Goal: Information Seeking & Learning: Understand process/instructions

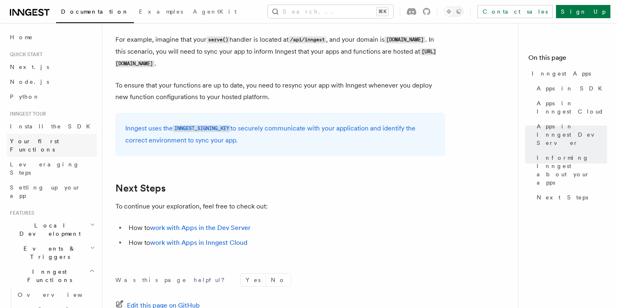
scroll to position [1289, 0]
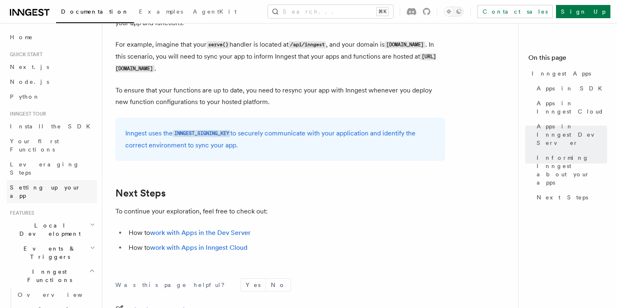
click at [45, 184] on span "Setting up your app" at bounding box center [45, 191] width 71 height 15
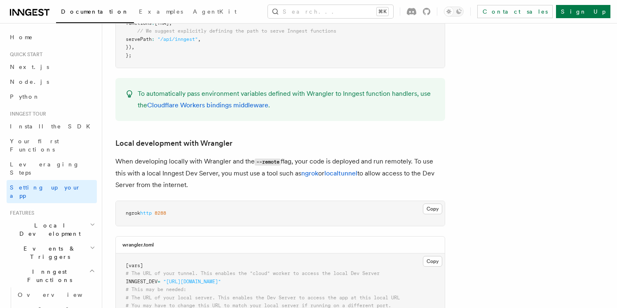
scroll to position [1584, 0]
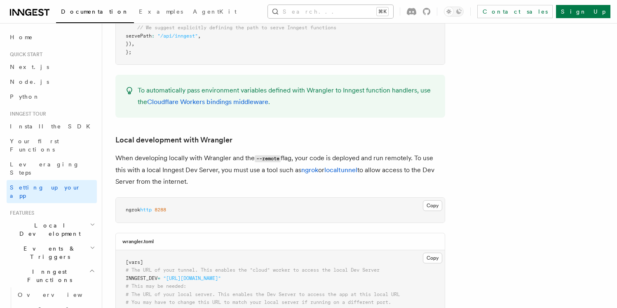
click at [335, 17] on button "Search... ⌘K" at bounding box center [330, 11] width 125 height 13
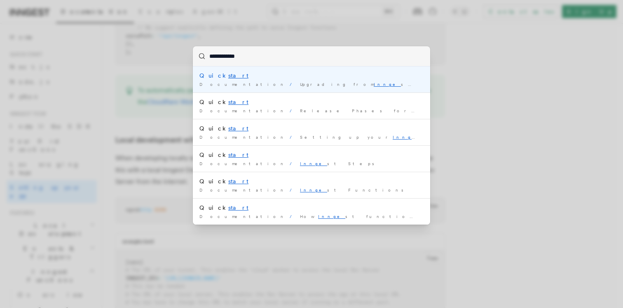
type input "**********"
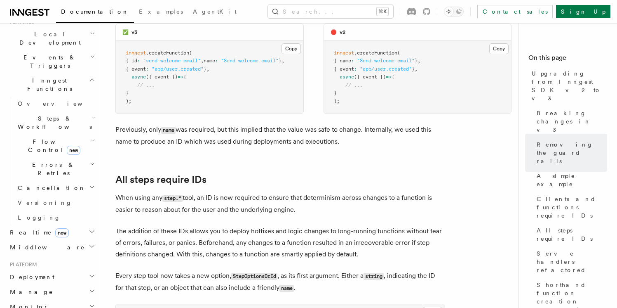
scroll to position [202, 0]
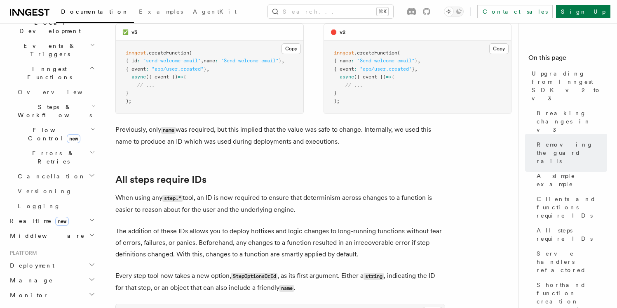
click at [48, 258] on h2 "Deployment" at bounding box center [52, 265] width 90 height 15
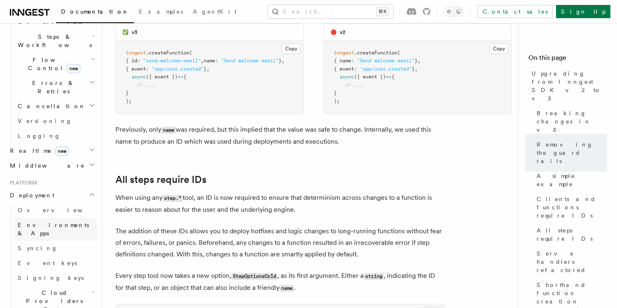
scroll to position [280, 0]
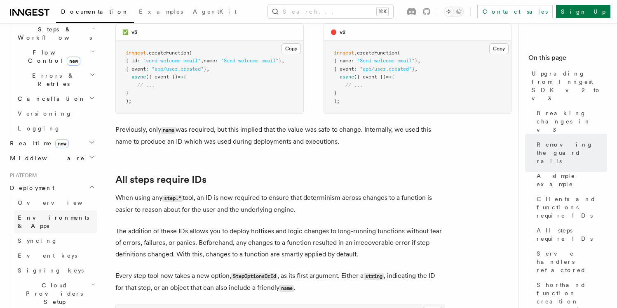
click at [49, 213] on span "Environments & Apps" at bounding box center [57, 221] width 79 height 16
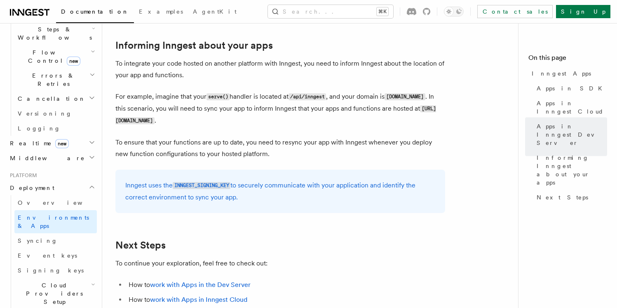
scroll to position [1397, 0]
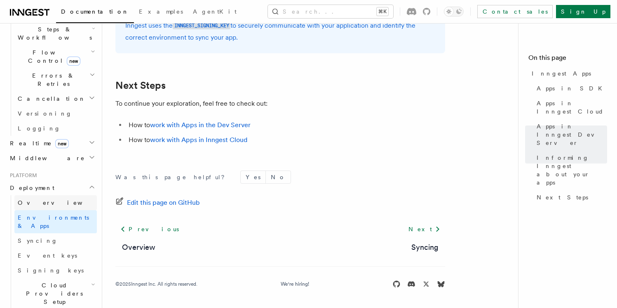
click at [45, 195] on link "Overview" at bounding box center [55, 202] width 82 height 15
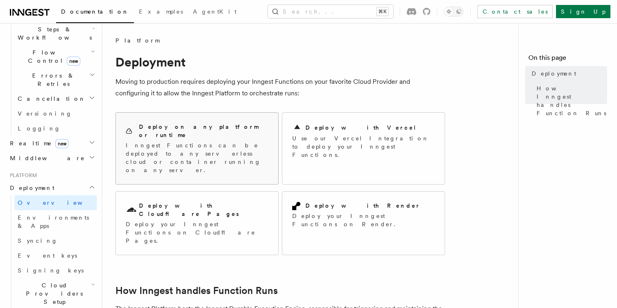
click at [230, 132] on div "Deploy on any platform or runtime Inngest Functions can be deployed to any serv…" at bounding box center [197, 148] width 143 height 52
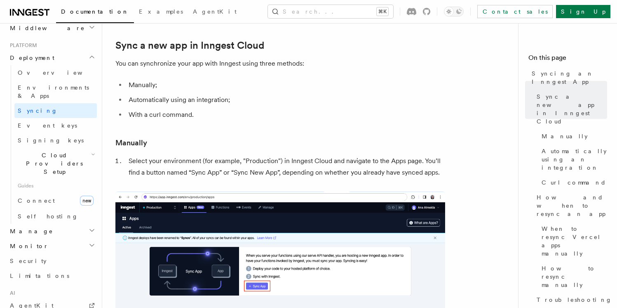
scroll to position [407, 0]
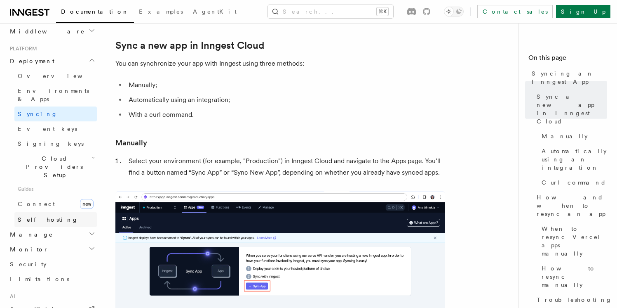
click at [45, 216] on span "Self hosting" at bounding box center [48, 219] width 61 height 7
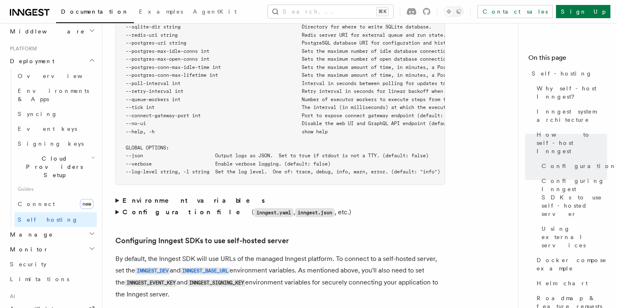
scroll to position [1597, 0]
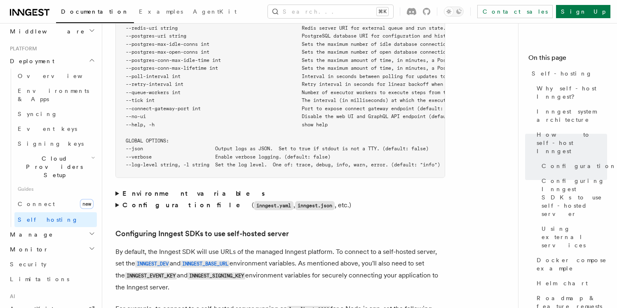
click at [154, 201] on strong "Configuration file" at bounding box center [186, 205] width 129 height 8
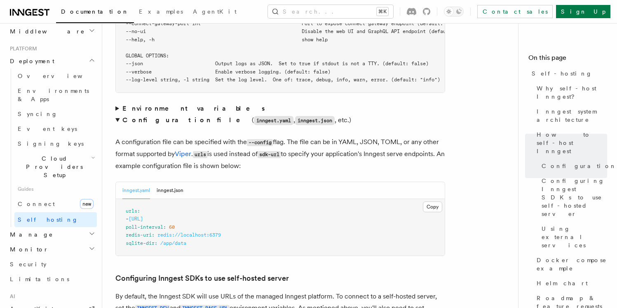
scroll to position [1683, 0]
click at [159, 104] on strong "Environment variables" at bounding box center [194, 108] width 144 height 8
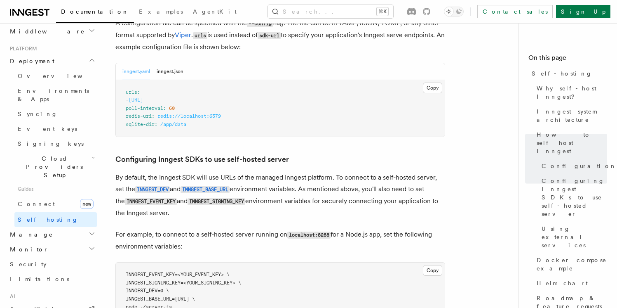
scroll to position [1855, 0]
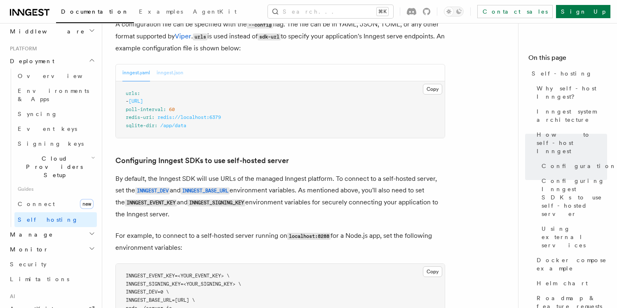
click at [172, 64] on button "inngest.json" at bounding box center [170, 72] width 27 height 17
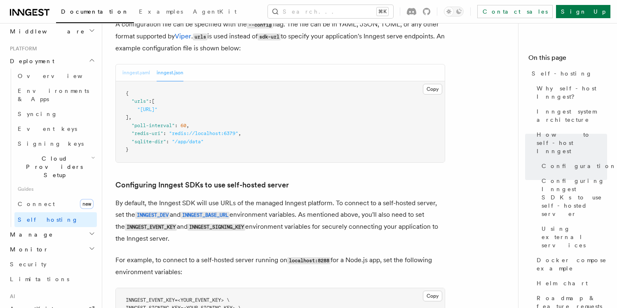
click at [141, 64] on button "inngest.yaml" at bounding box center [136, 72] width 28 height 17
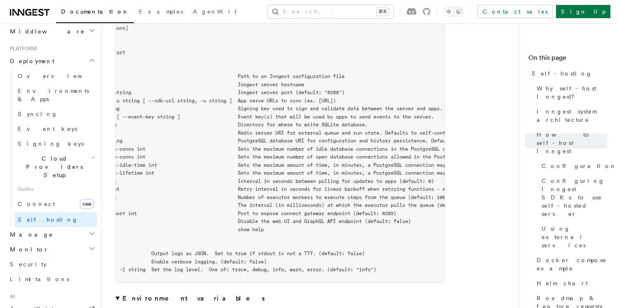
scroll to position [0, 66]
